Goal: Transaction & Acquisition: Subscribe to service/newsletter

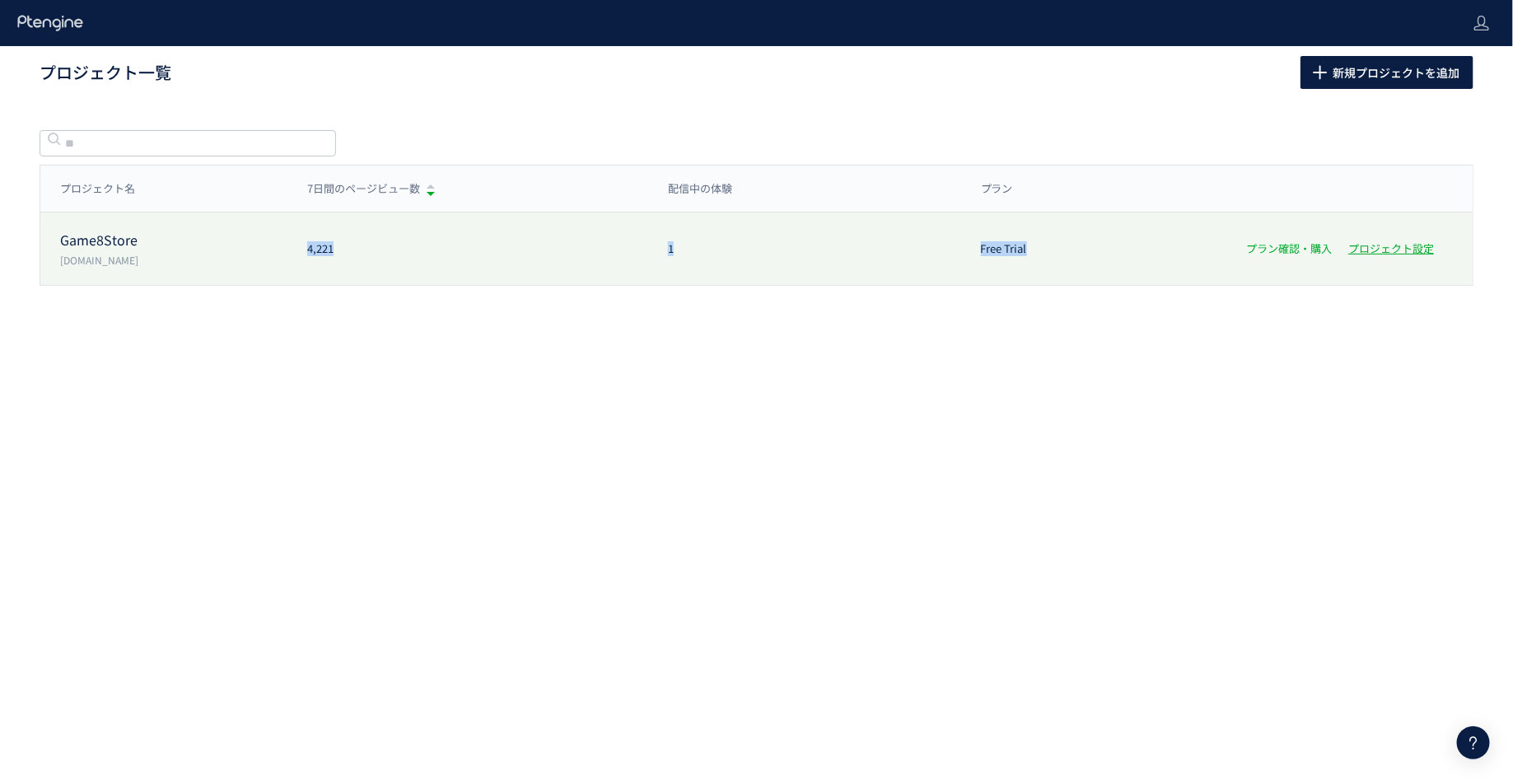
click at [1290, 249] on link "プラン確認・購入" at bounding box center [1288, 248] width 85 height 16
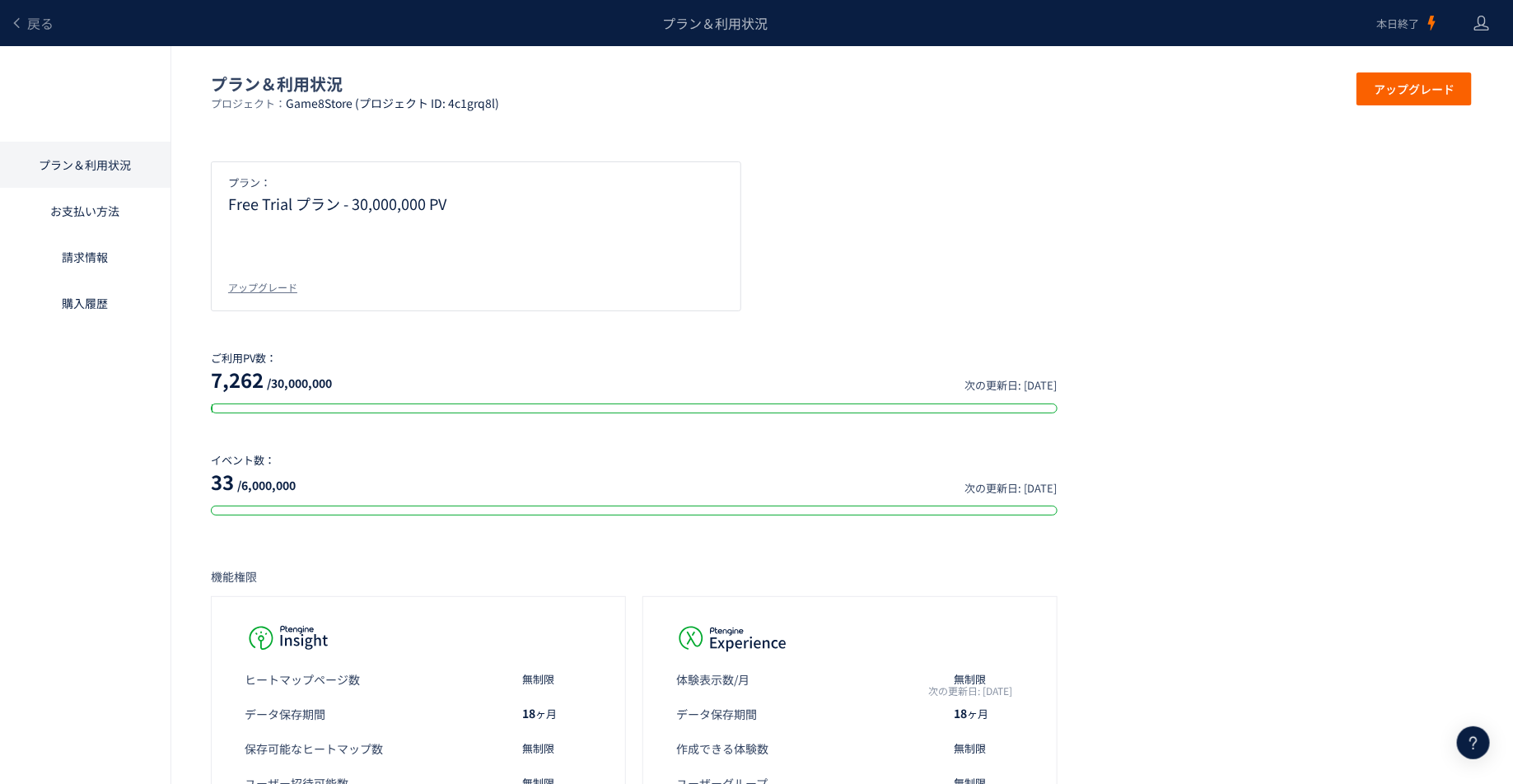
click at [90, 210] on link "お支払い方法" at bounding box center [85, 211] width 170 height 47
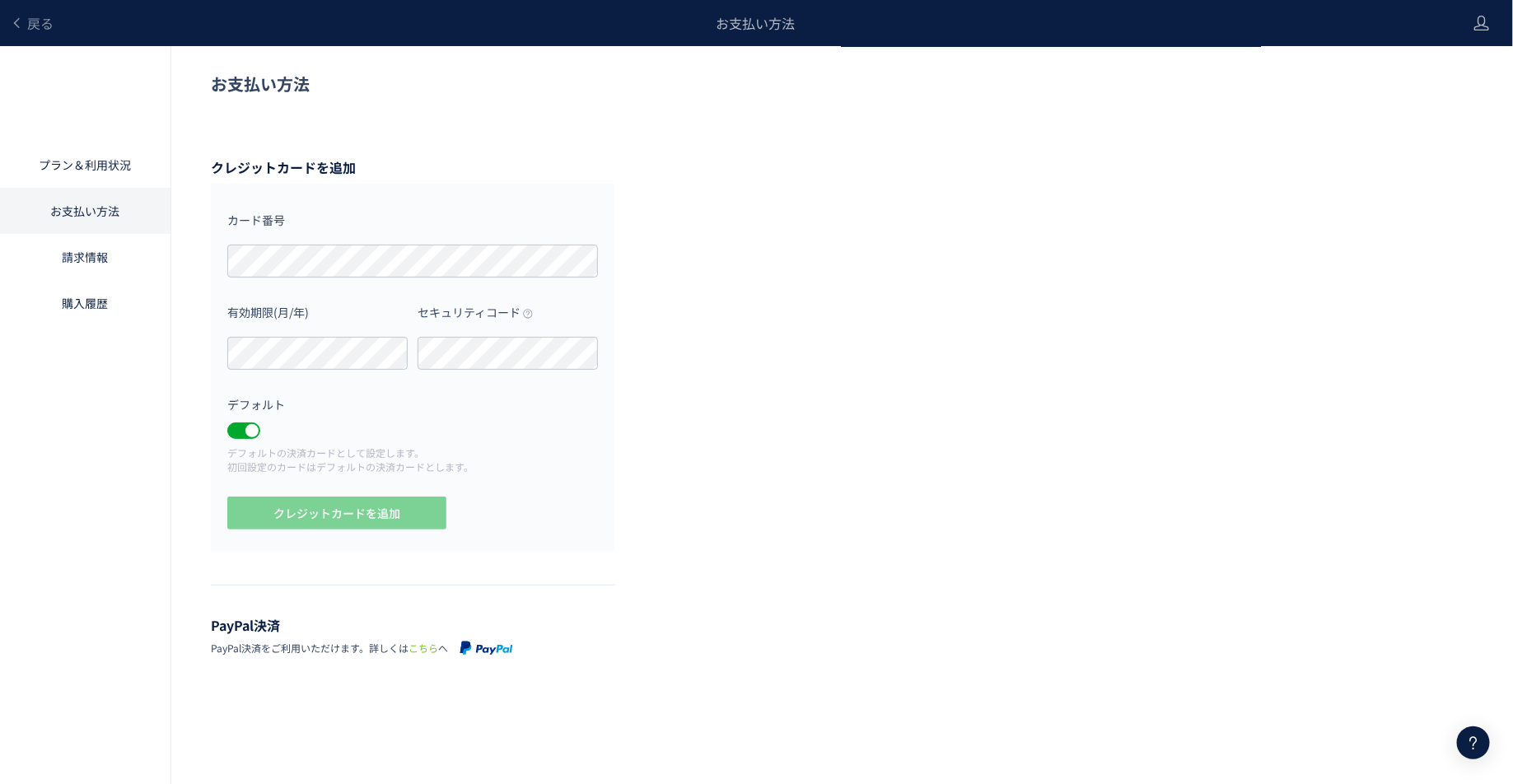
click at [108, 252] on link "請求情報" at bounding box center [85, 256] width 170 height 47
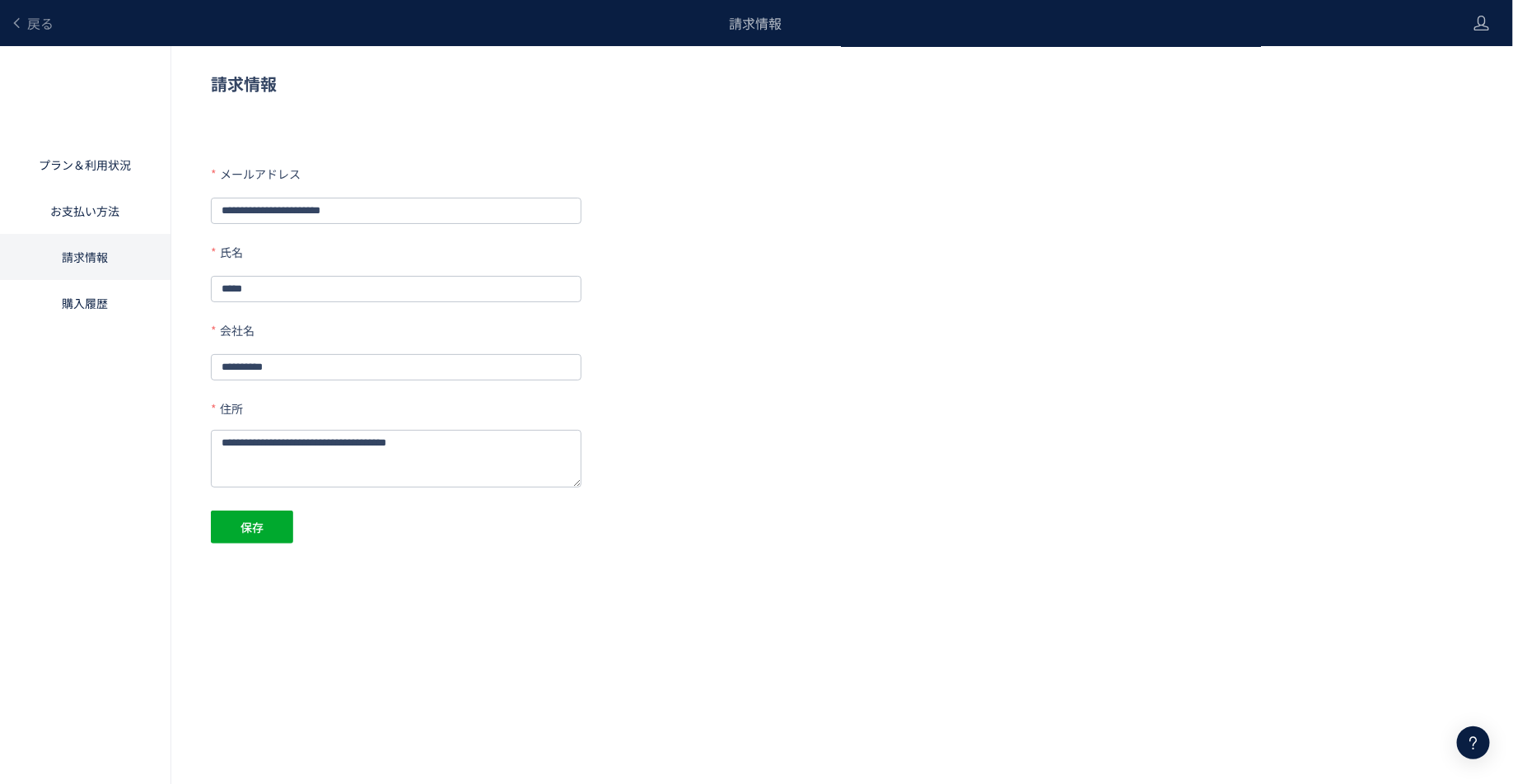
click at [105, 227] on link "お支払い方法" at bounding box center [85, 211] width 170 height 47
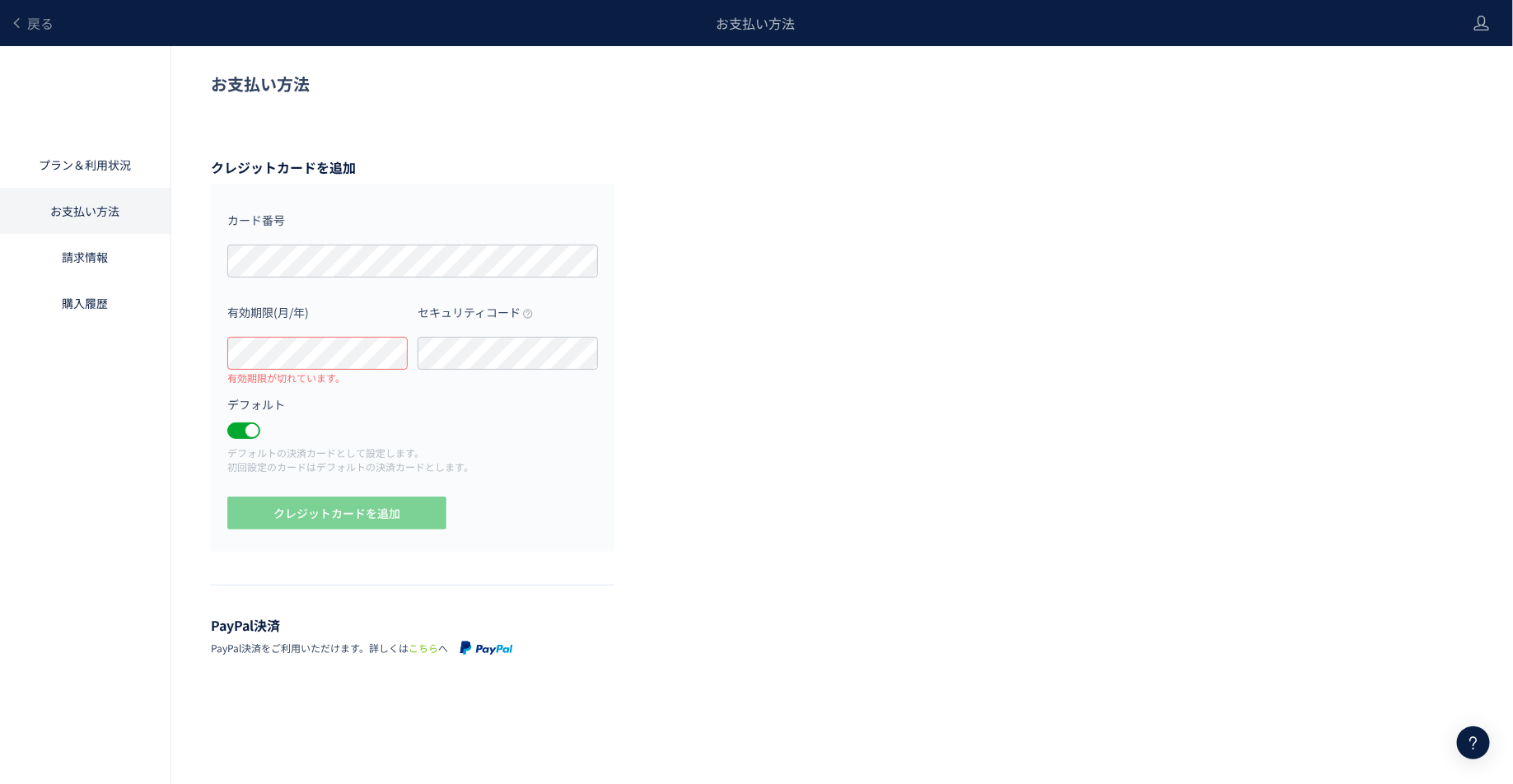
click at [907, 496] on div "お支払い方法 クレジットカードを追加 カード番号 有効期限(月/年) 有効期限が切れています。 セキュリティコード デフォルト デフォルトの決済カードとして設…" at bounding box center [756, 367] width 1513 height 641
click at [12, 26] on icon at bounding box center [16, 23] width 13 height 13
